Goal: Find specific page/section: Find specific page/section

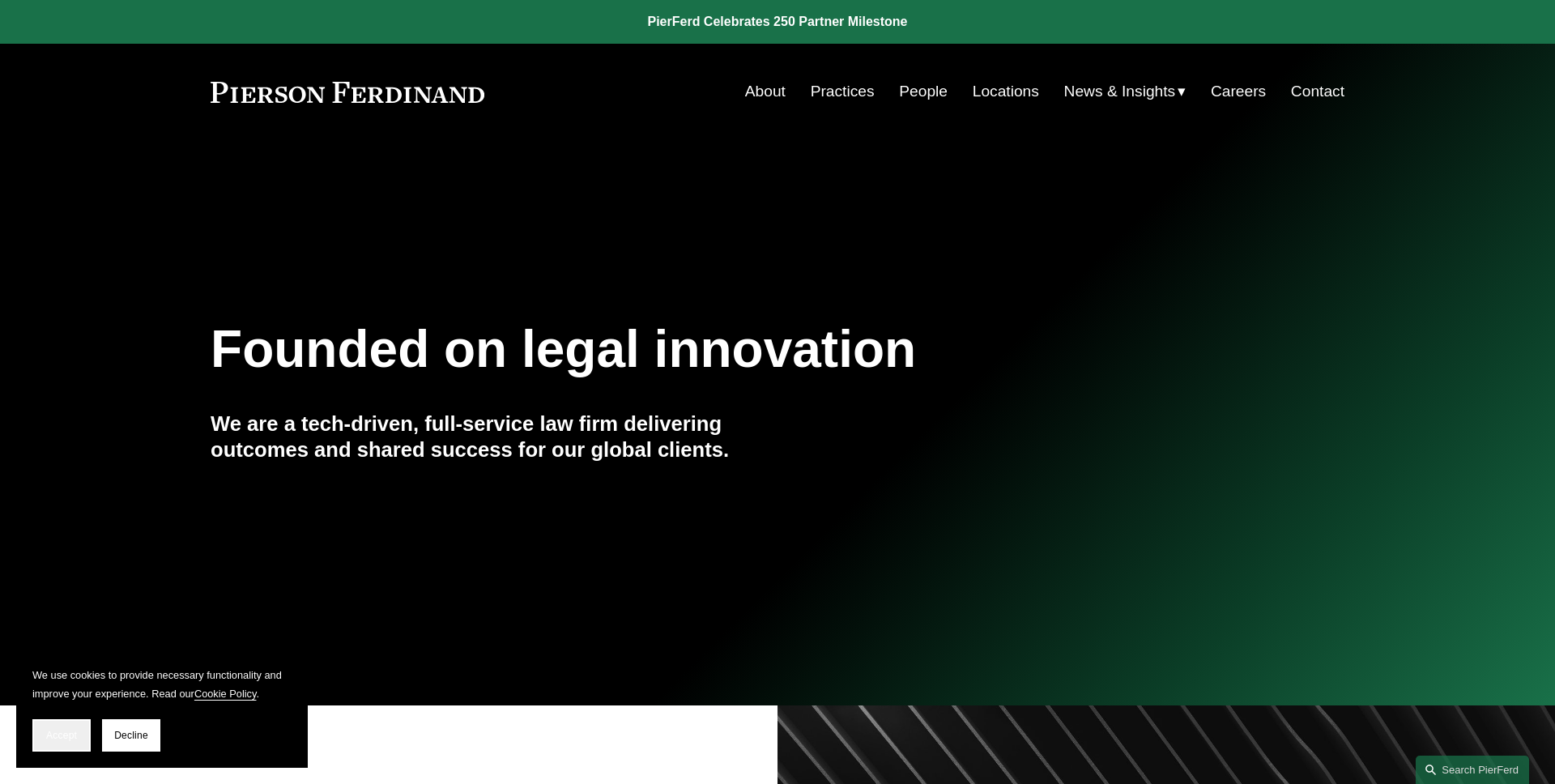
click at [71, 732] on span "Accept" at bounding box center [61, 735] width 31 height 12
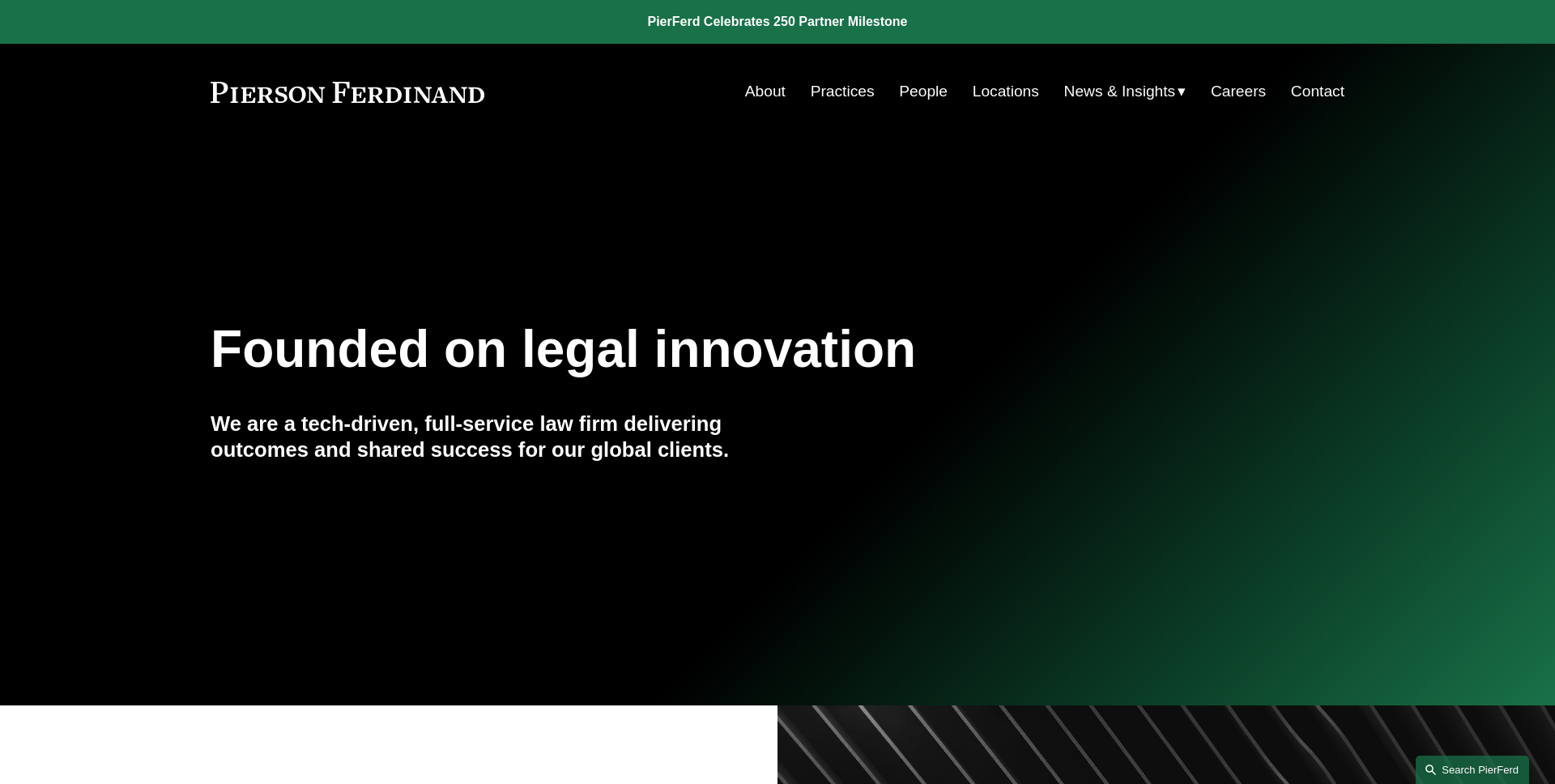
click at [1441, 755] on link "Search this site" at bounding box center [1472, 770] width 113 height 29
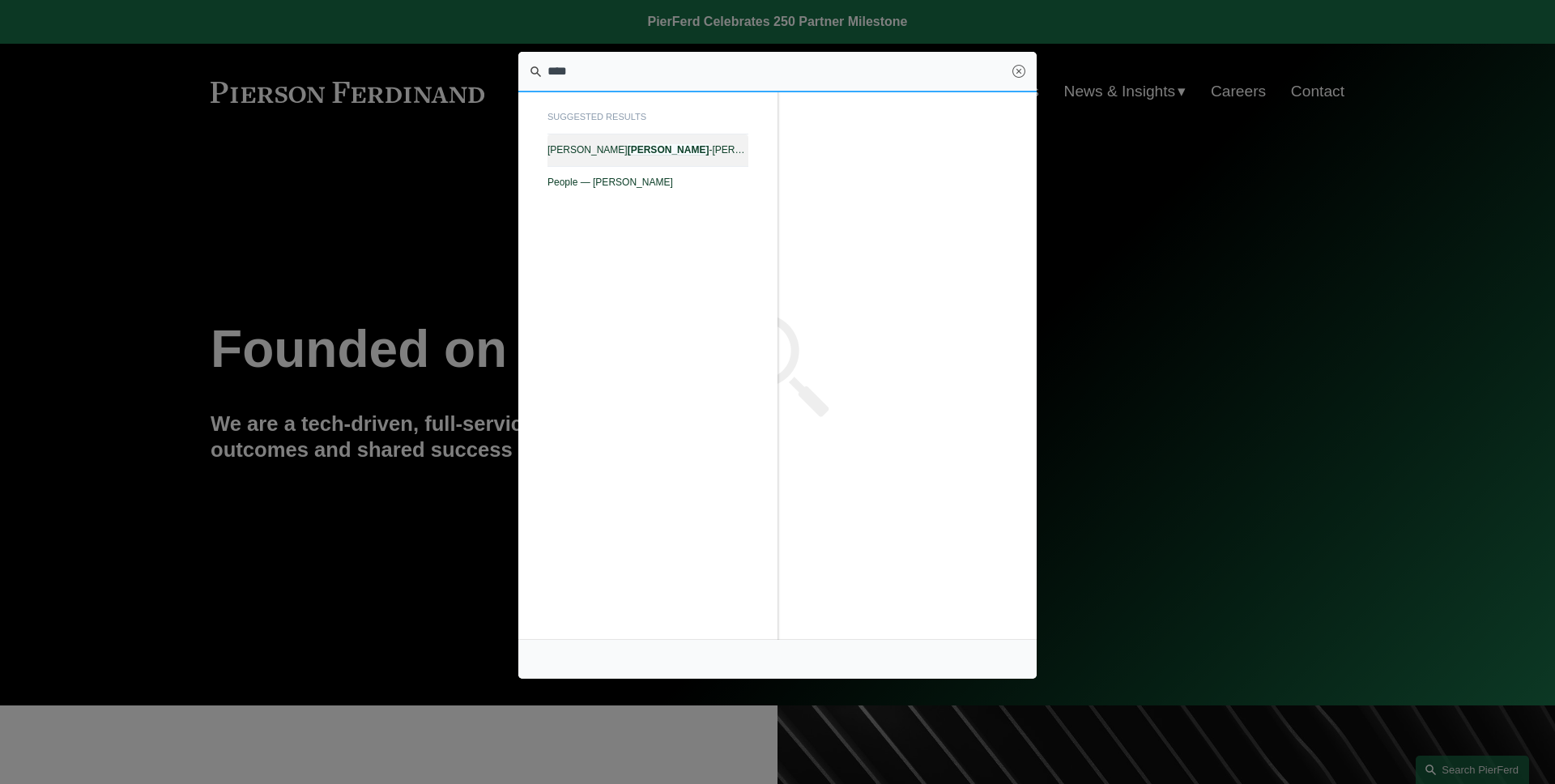
click at [641, 136] on link "Peter Huth -Wallis — Pierson Ferdinand LLP" at bounding box center [648, 150] width 201 height 31
type input "****"
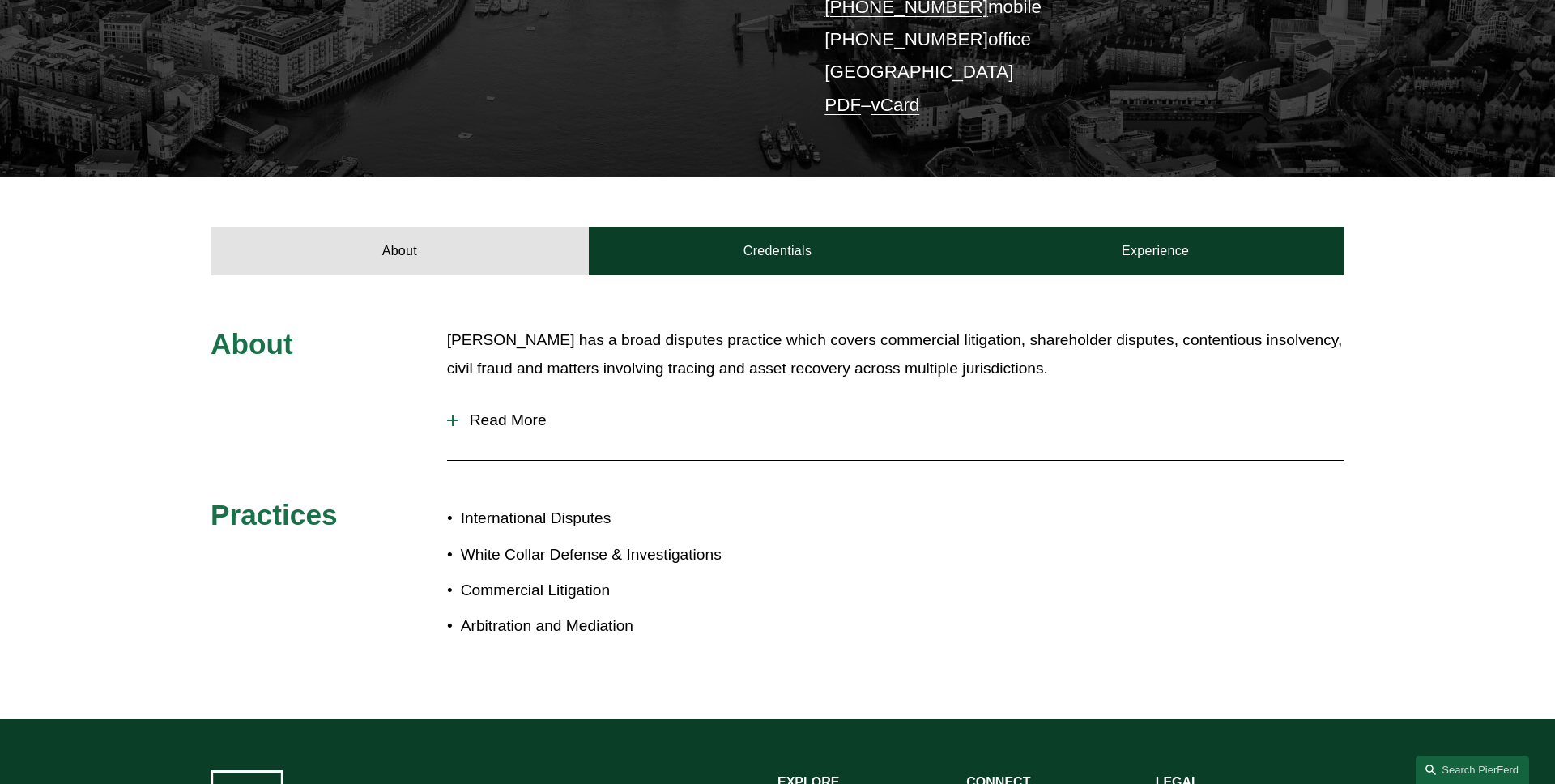
scroll to position [502, 0]
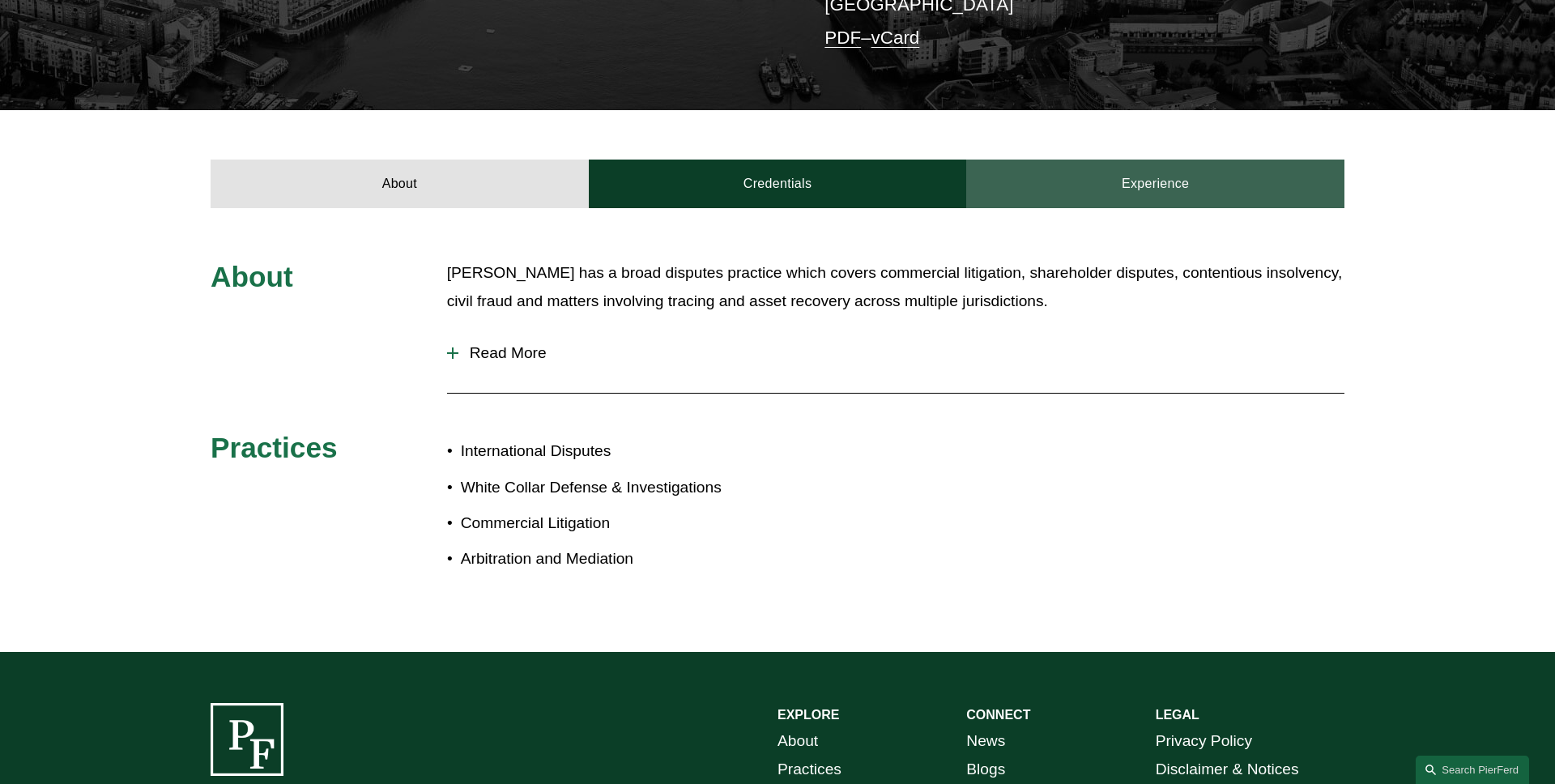
click at [1082, 164] on link "Experience" at bounding box center [1156, 184] width 379 height 49
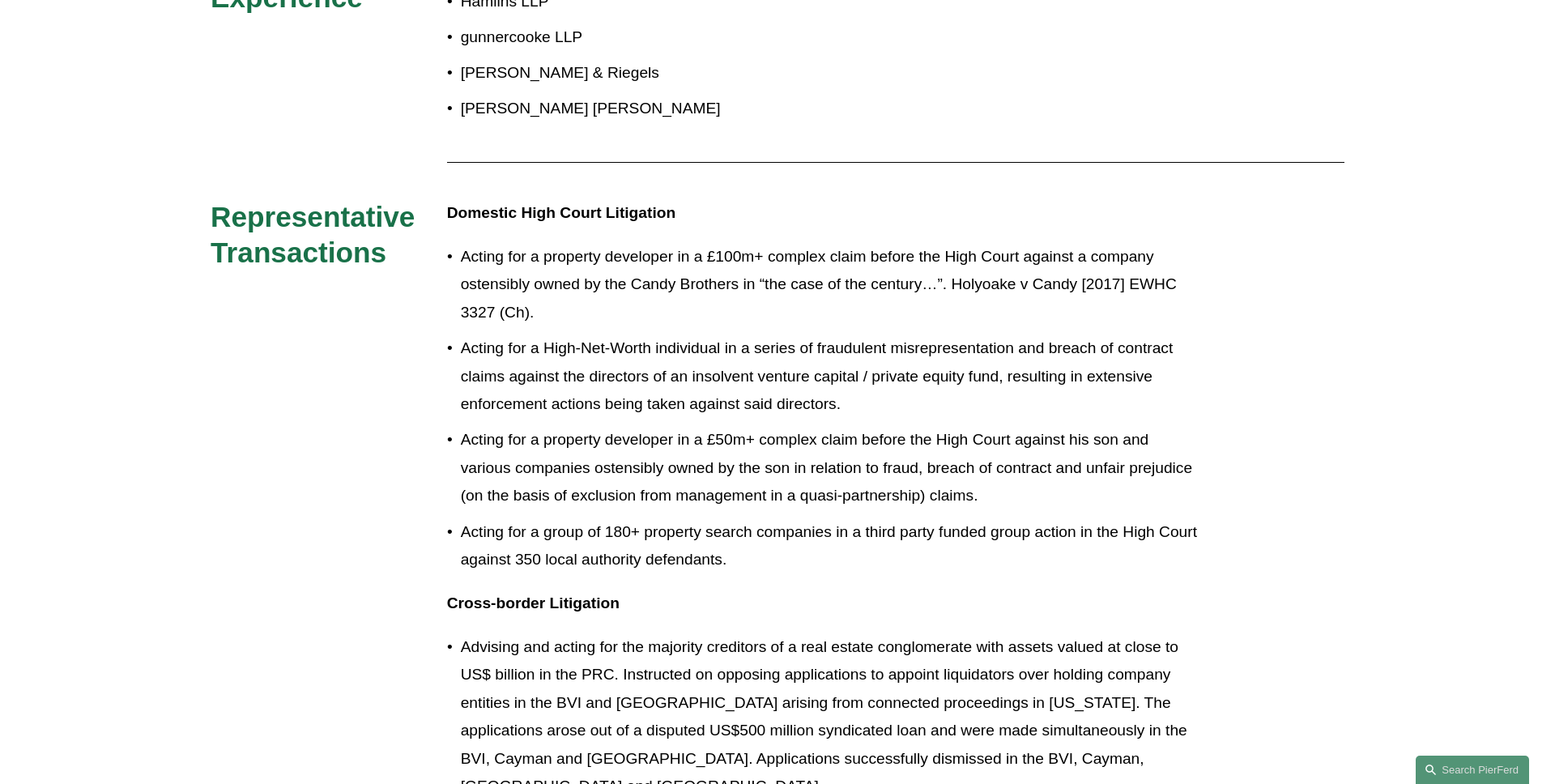
scroll to position [728, 0]
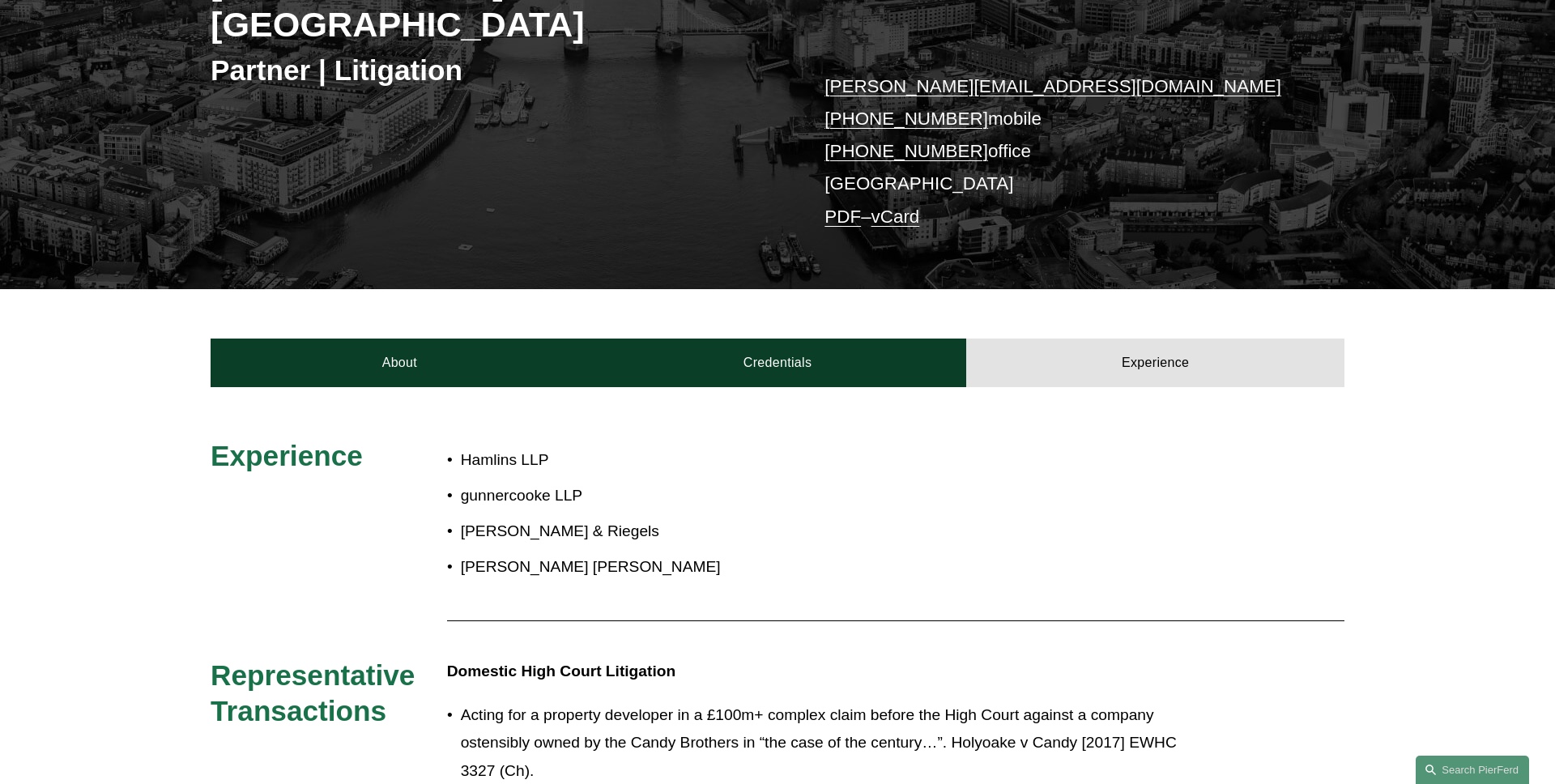
scroll to position [575, 0]
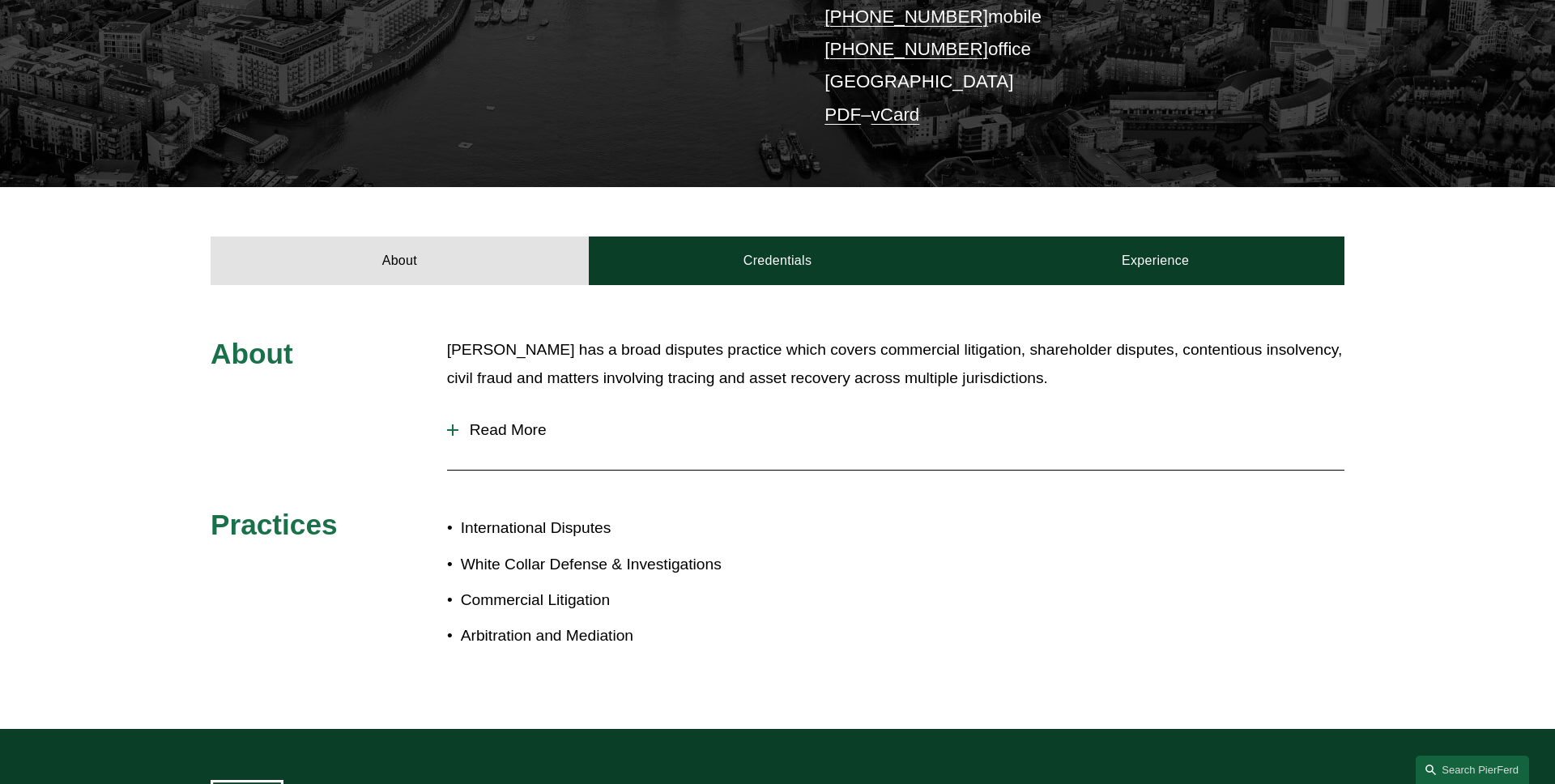
scroll to position [410, 0]
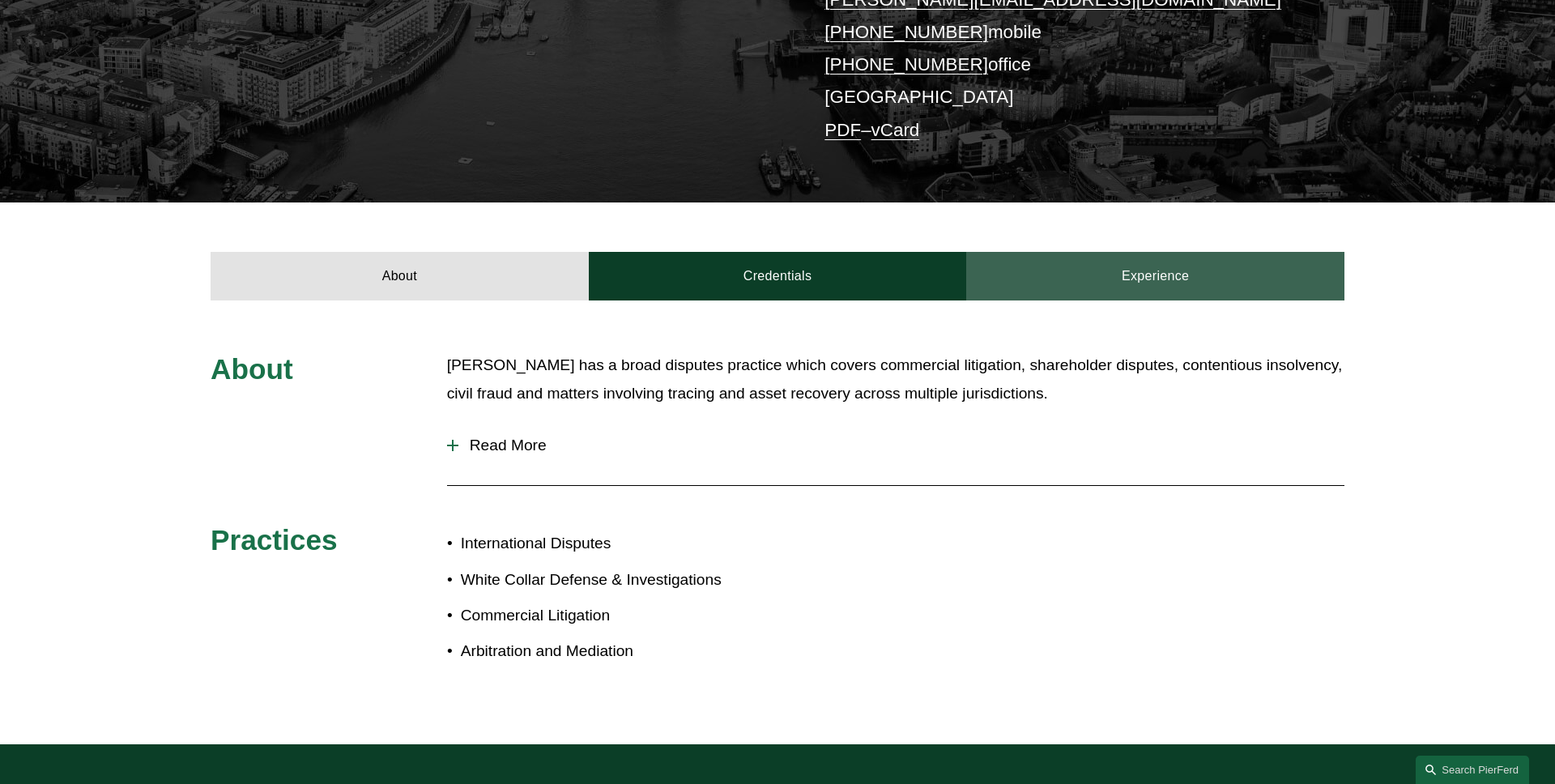
click at [1140, 254] on link "Experience" at bounding box center [1156, 276] width 379 height 49
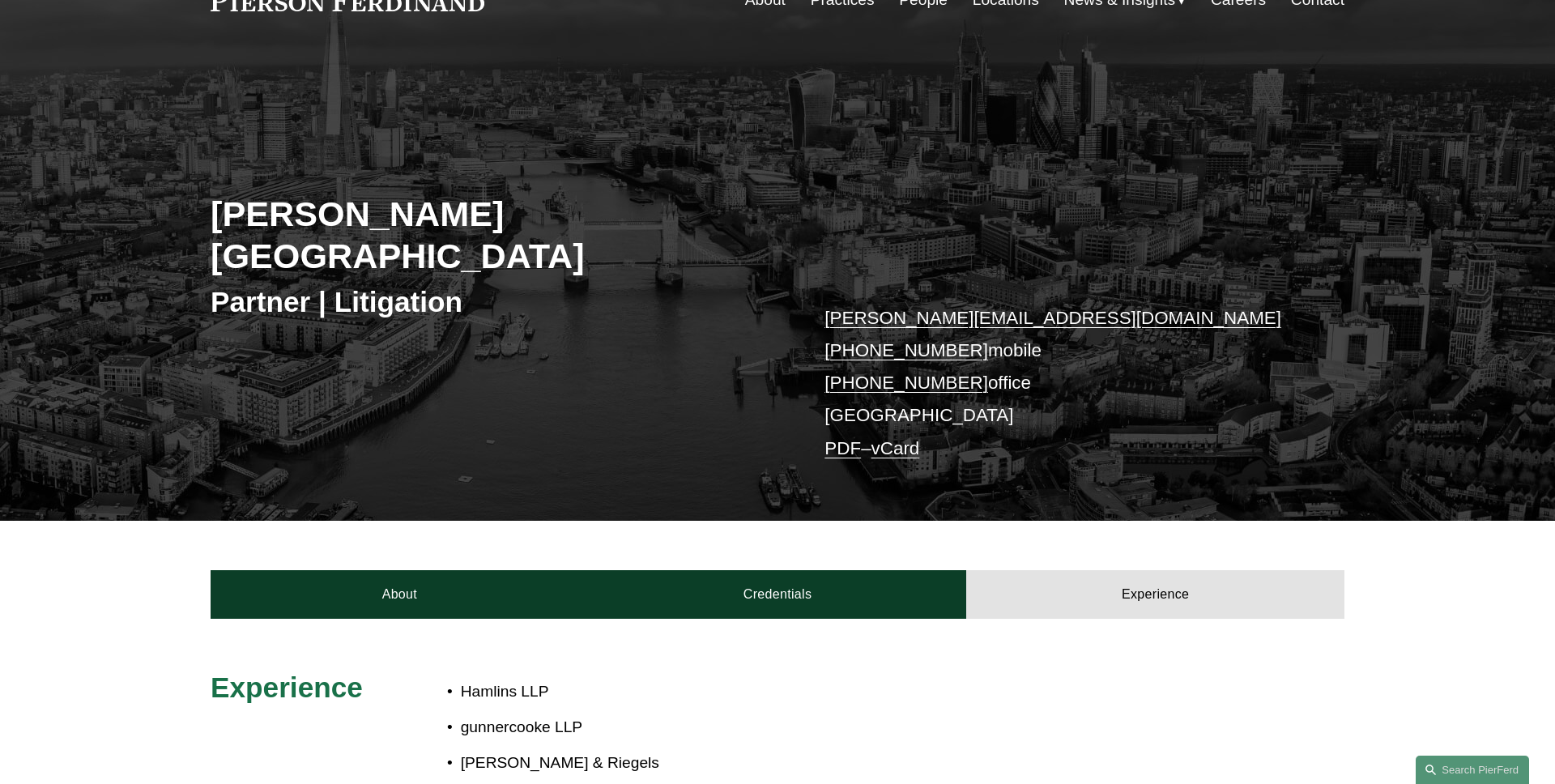
scroll to position [123, 0]
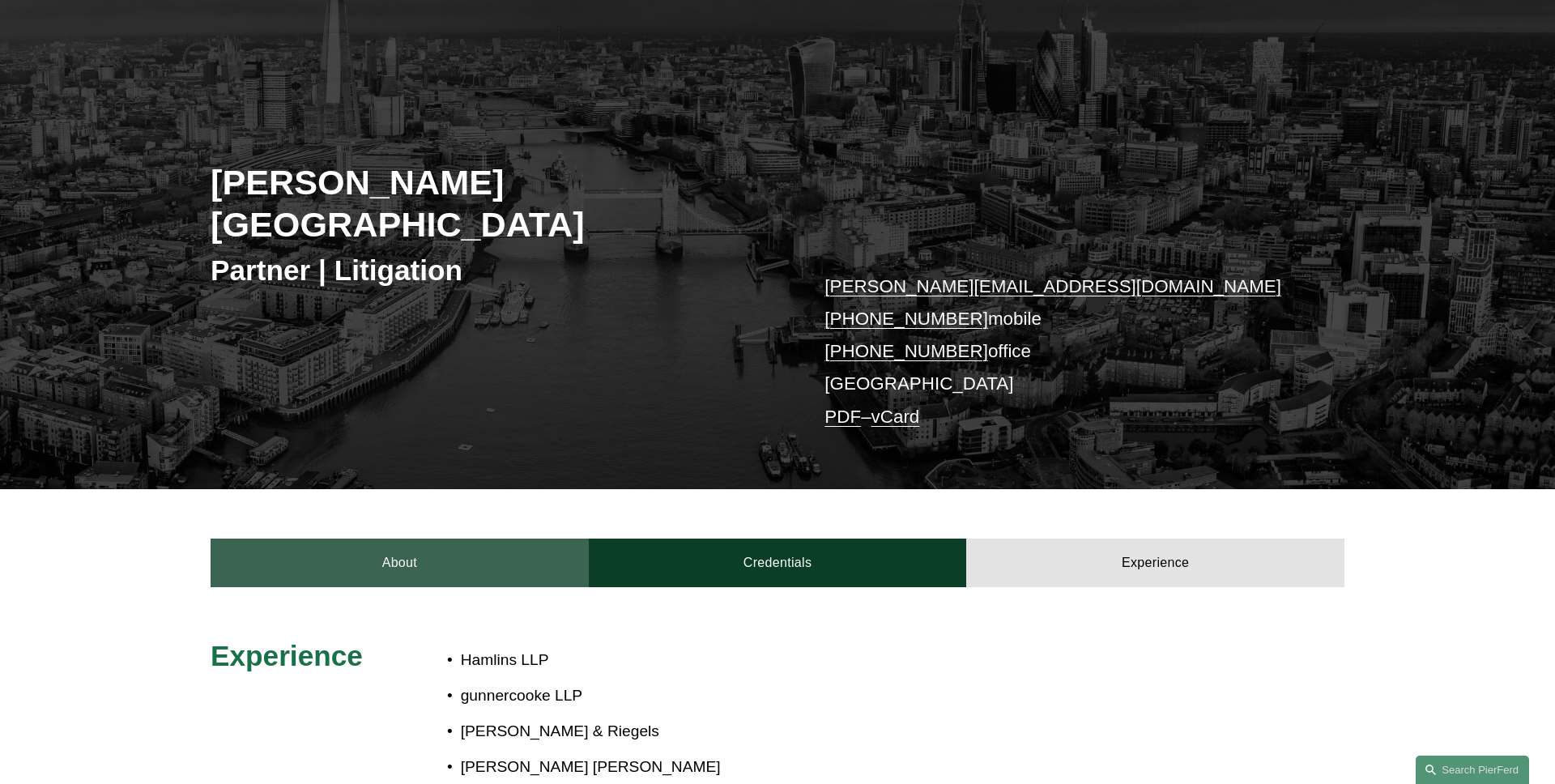
click at [370, 539] on link "About" at bounding box center [399, 563] width 379 height 49
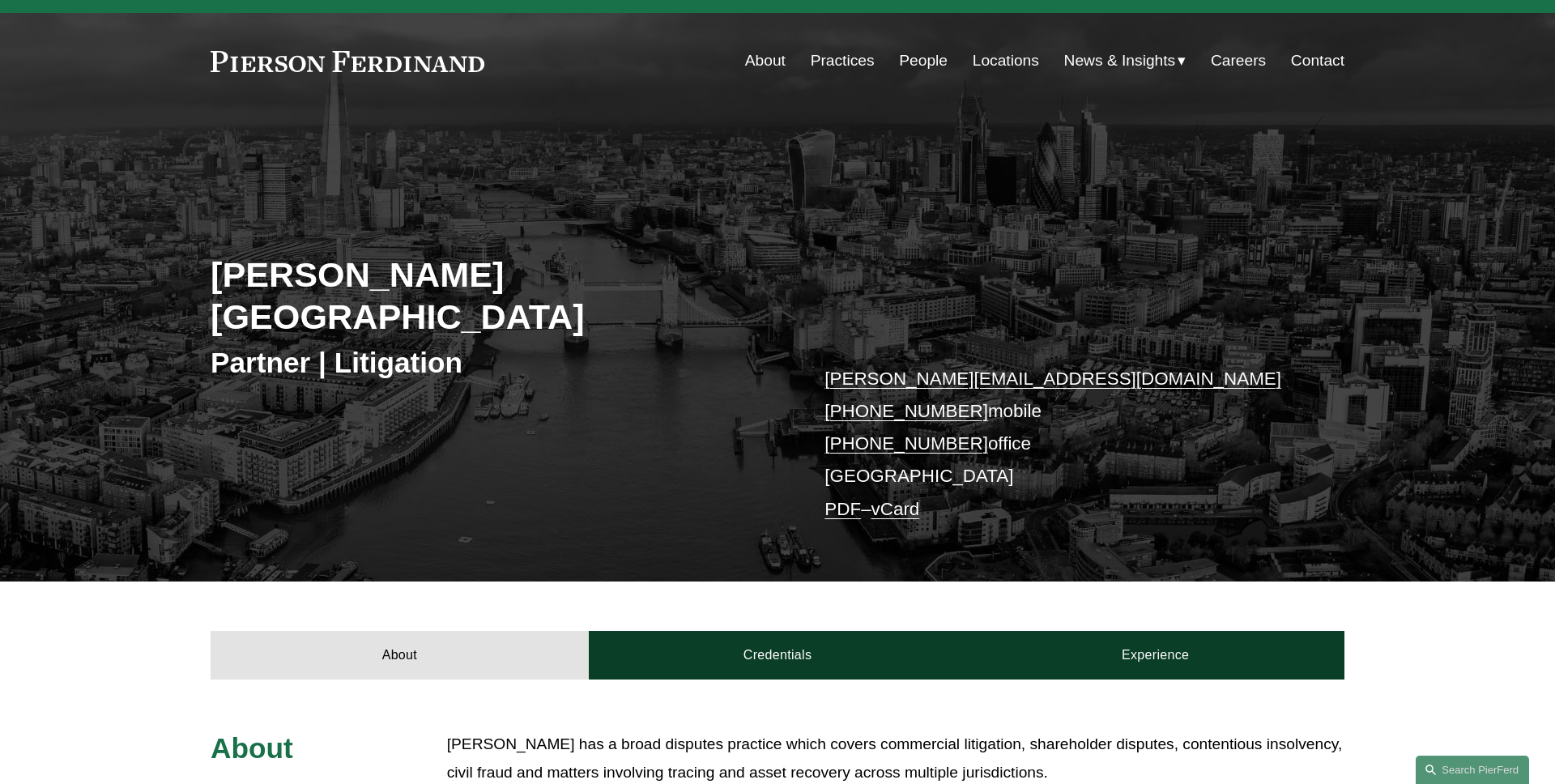
scroll to position [0, 0]
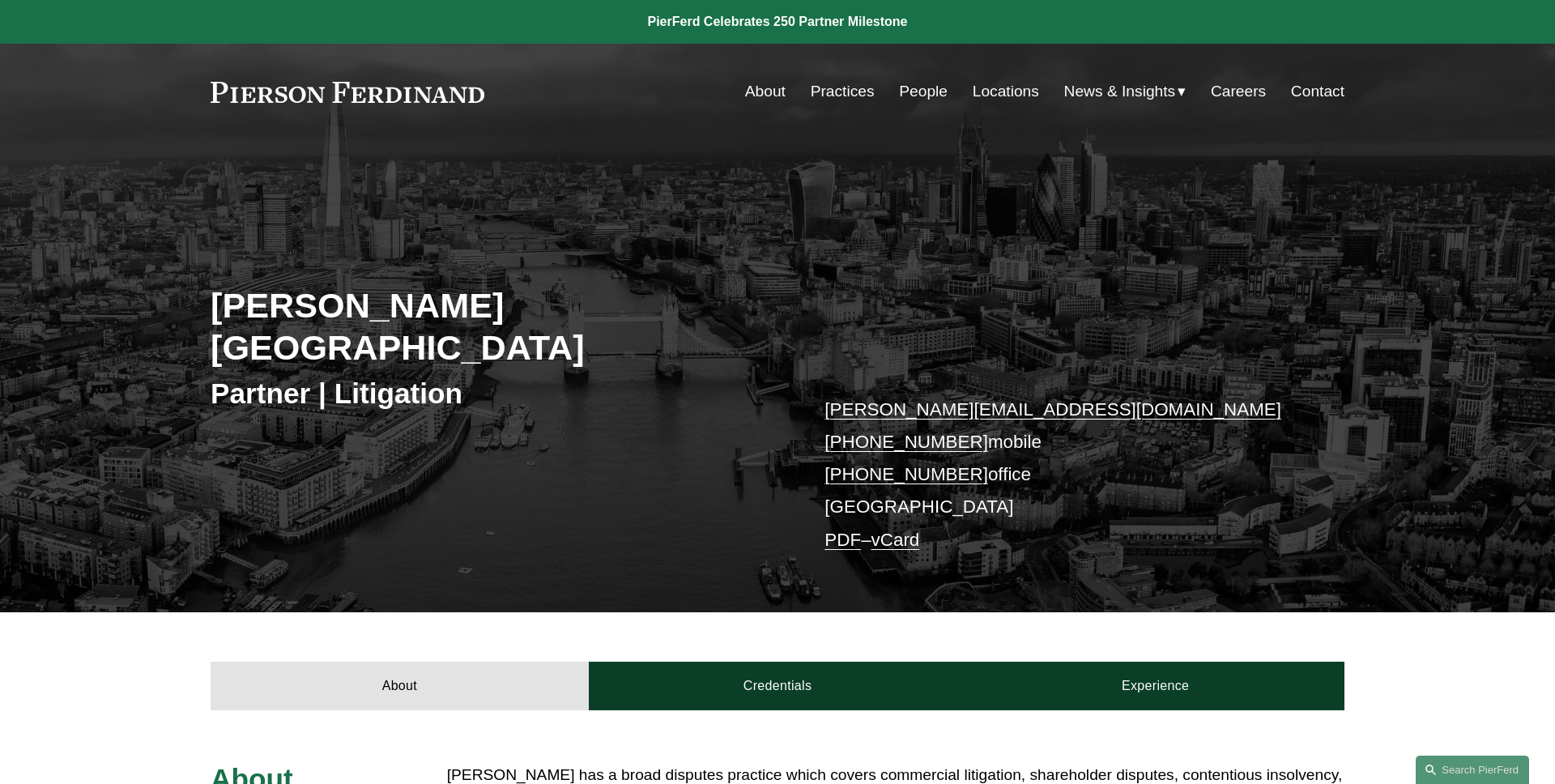
click at [769, 252] on div "Peter Huth-Wallis Partner | Litigation peter.huthwallis@pierferd.com +44 78 436…" at bounding box center [777, 399] width 1555 height 426
click at [843, 530] on link "PDF" at bounding box center [842, 540] width 37 height 20
